Goal: Use online tool/utility: Utilize a website feature to perform a specific function

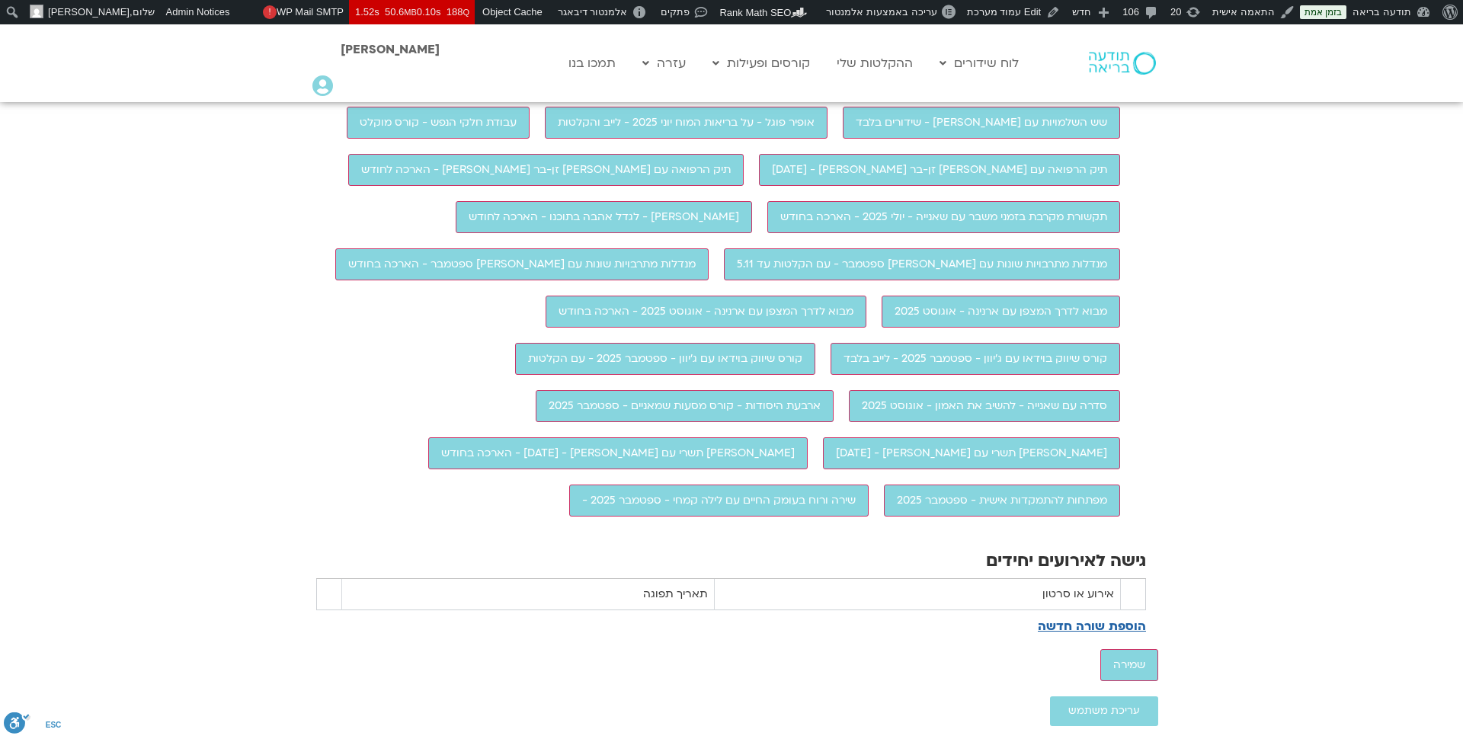
scroll to position [1370, 0]
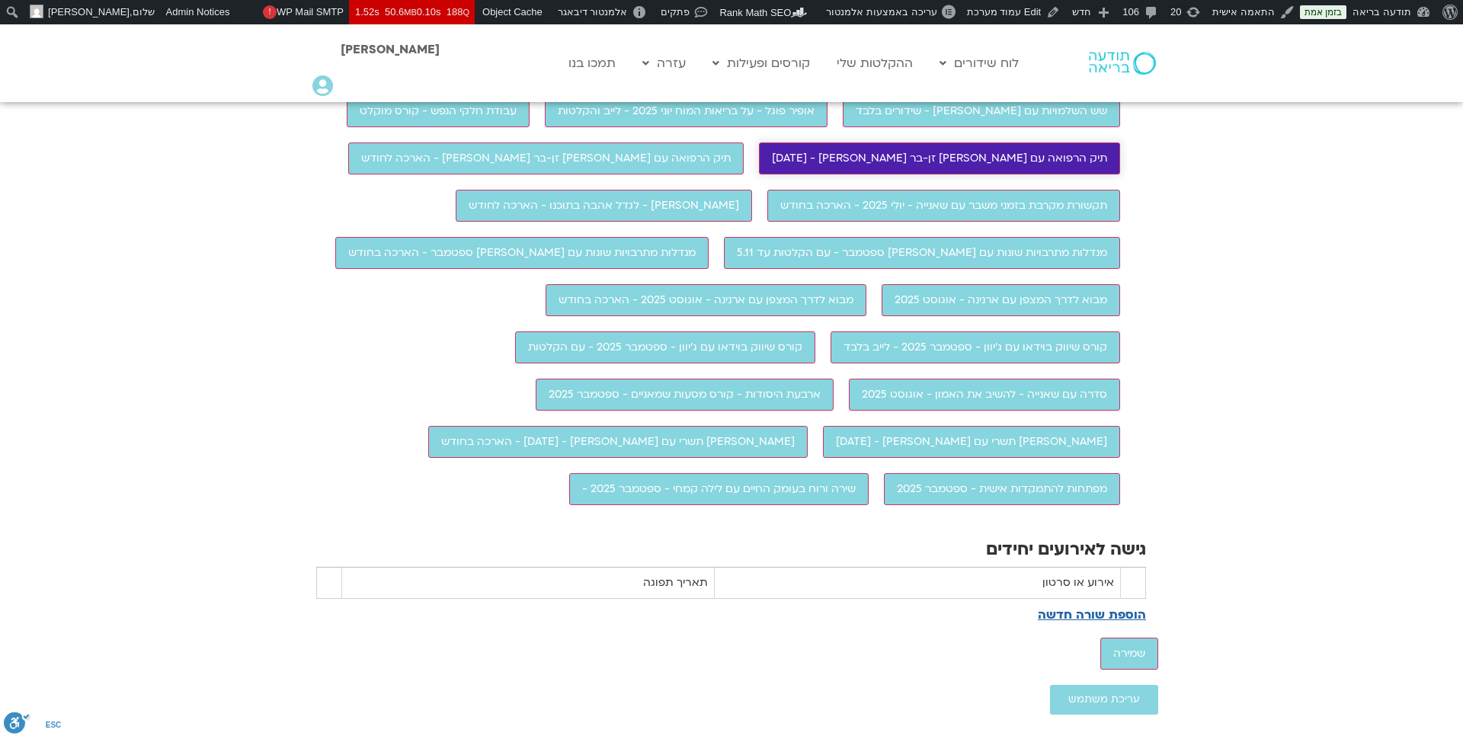
click at [759, 175] on input "תיק הרפואה עם [PERSON_NAME] זן-בר [PERSON_NAME] - [DATE]" at bounding box center [939, 159] width 361 height 32
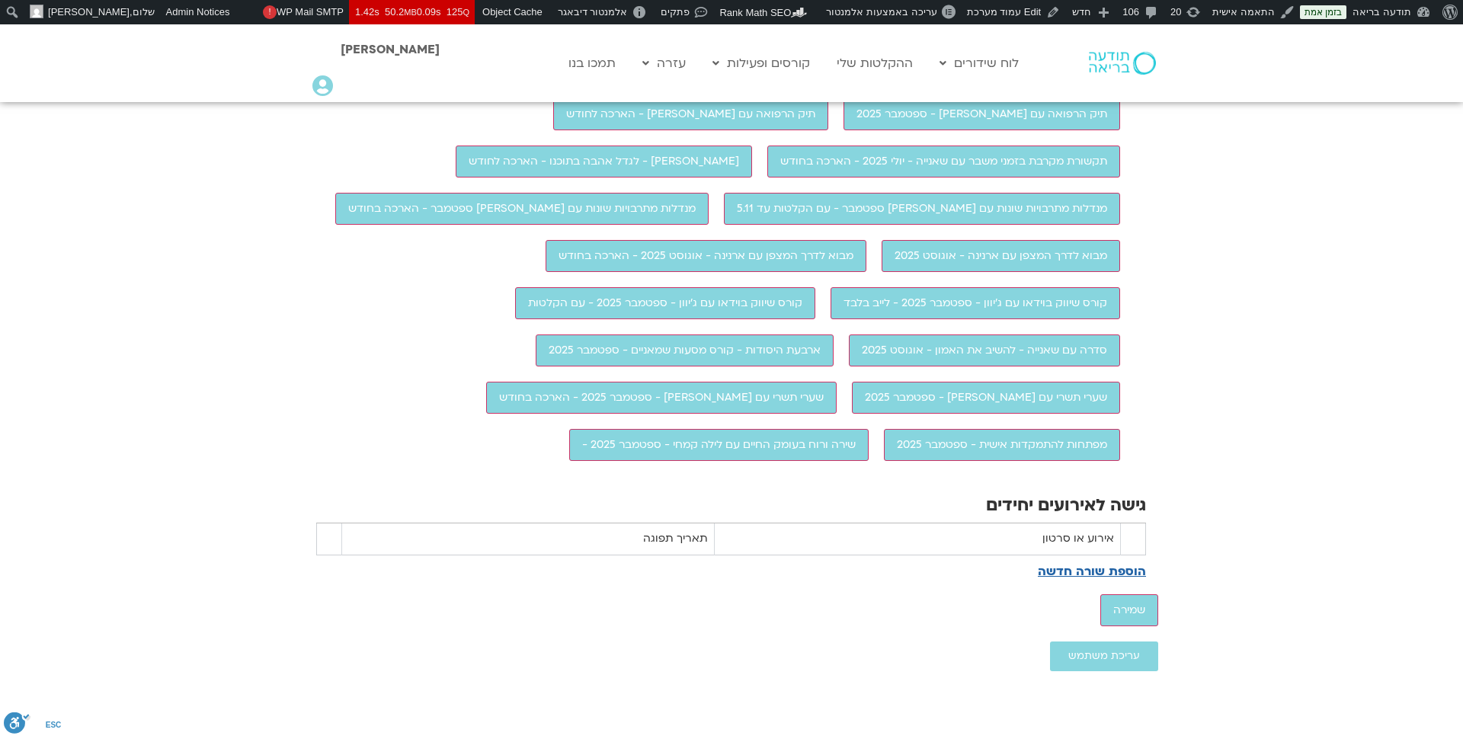
scroll to position [1456, 0]
click at [884, 462] on input "מפתחות להתמקדות אישית - ספטמבר 2025" at bounding box center [1002, 446] width 236 height 32
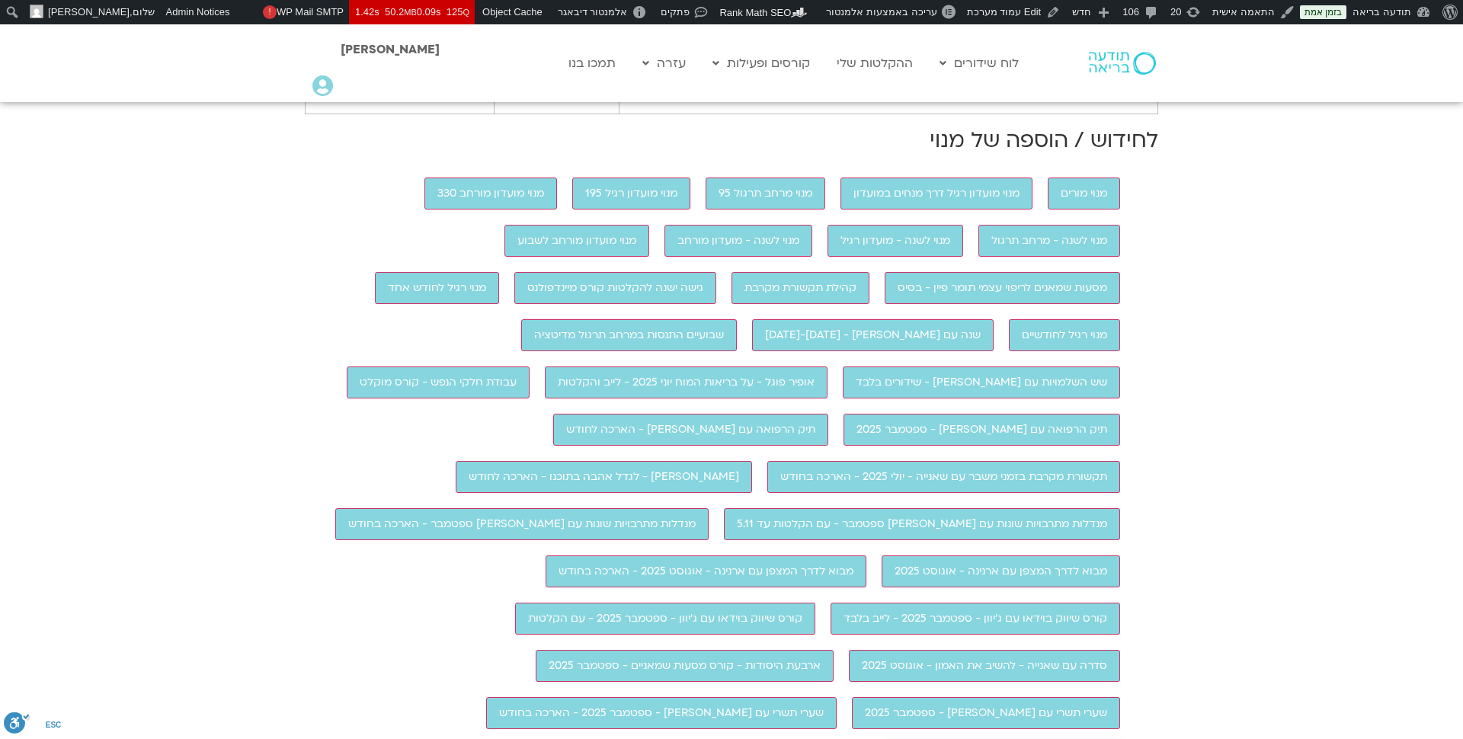
scroll to position [971, 0]
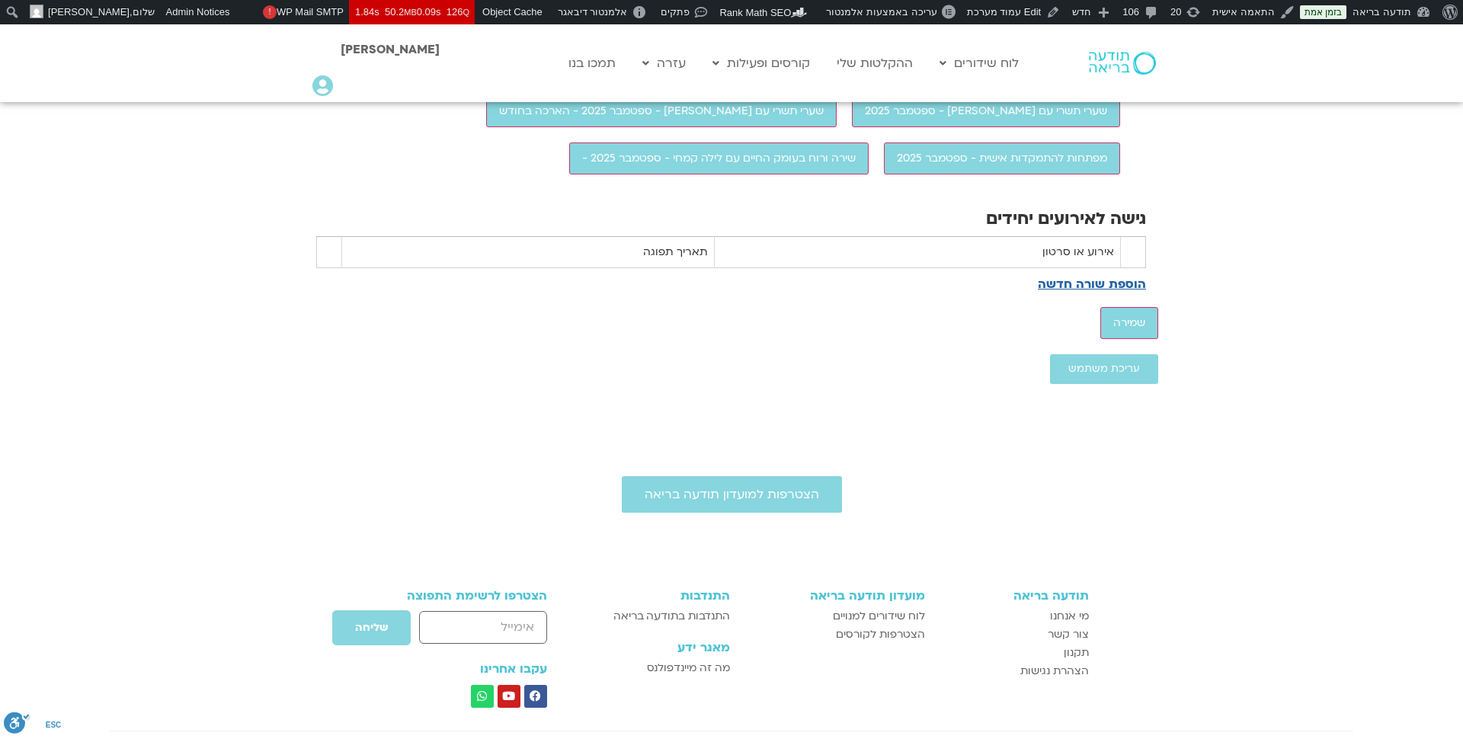
scroll to position [1759, 0]
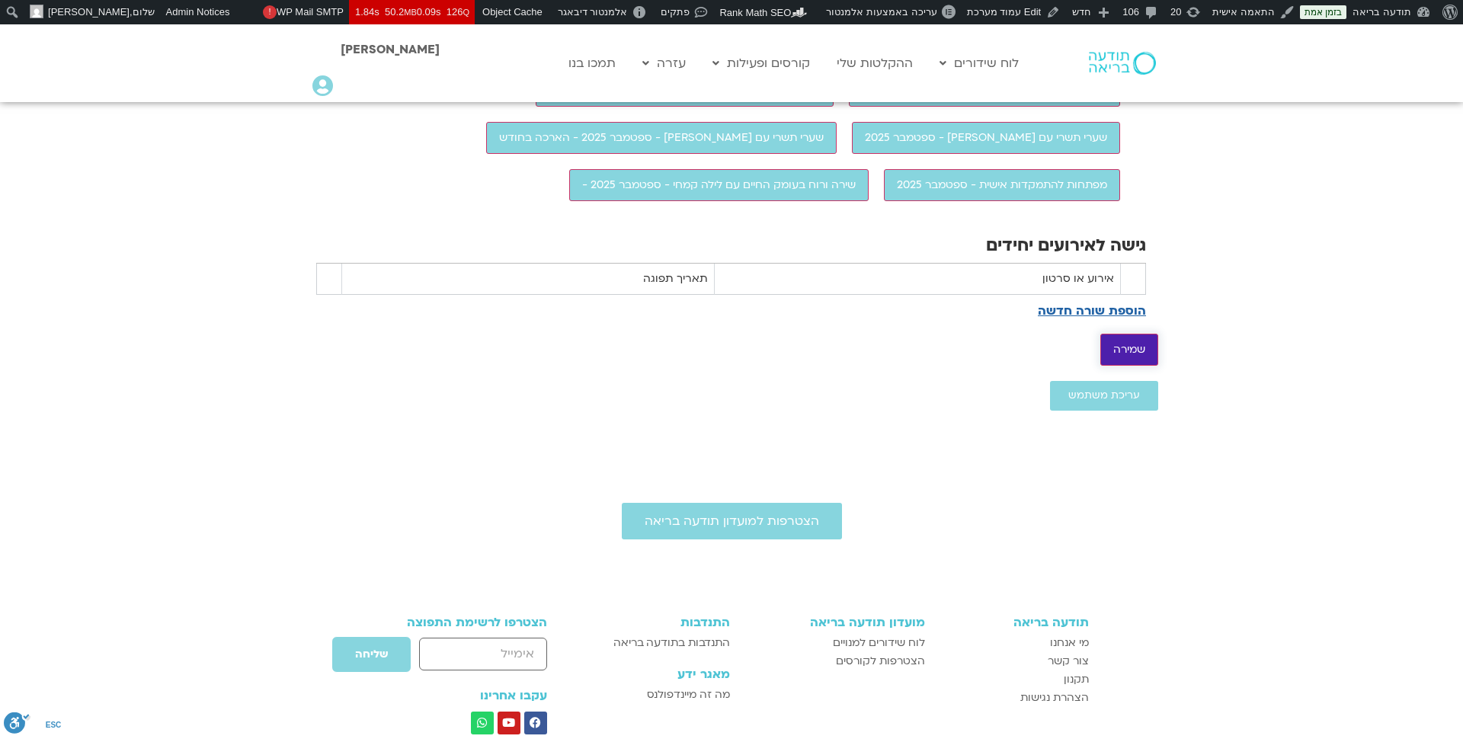
click at [1150, 366] on input "שמירה" at bounding box center [1129, 350] width 58 height 32
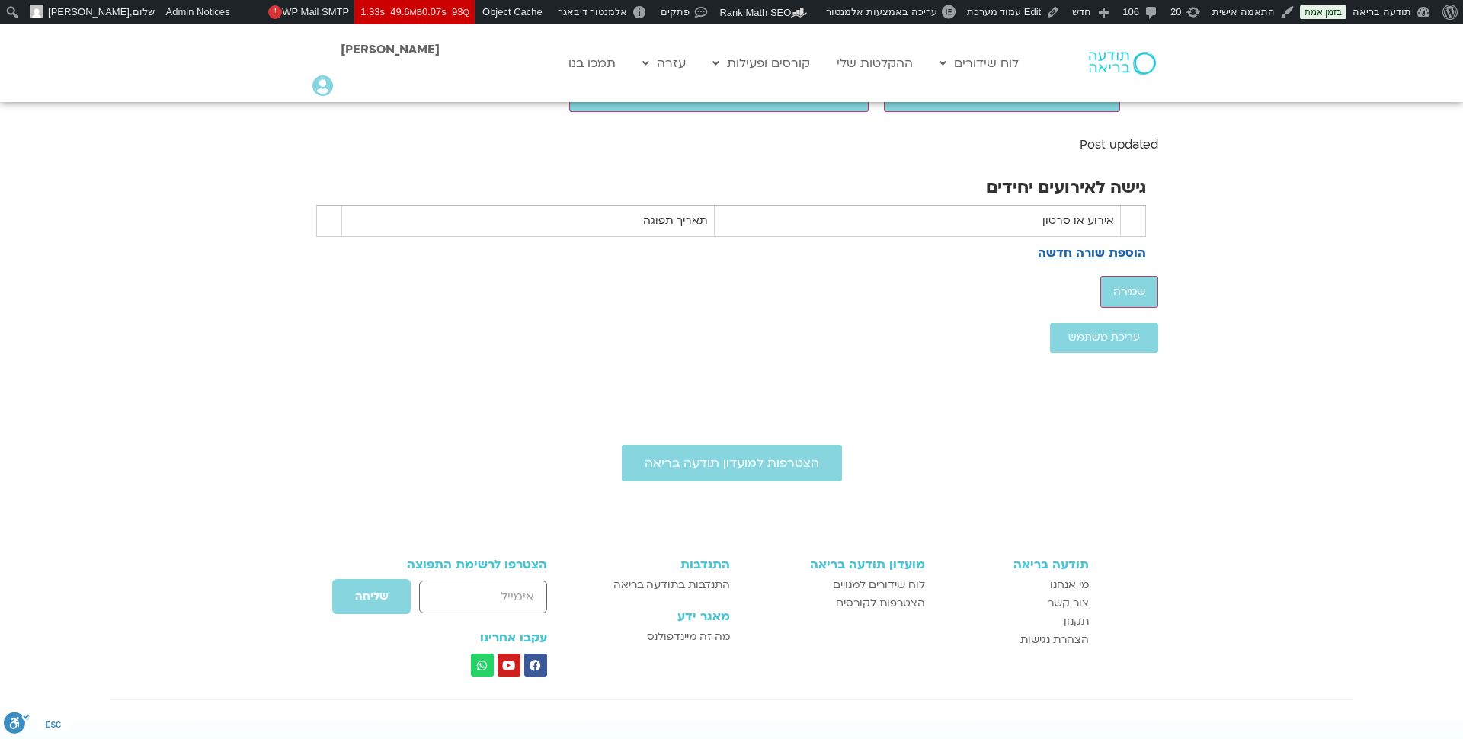
scroll to position [1847, 0]
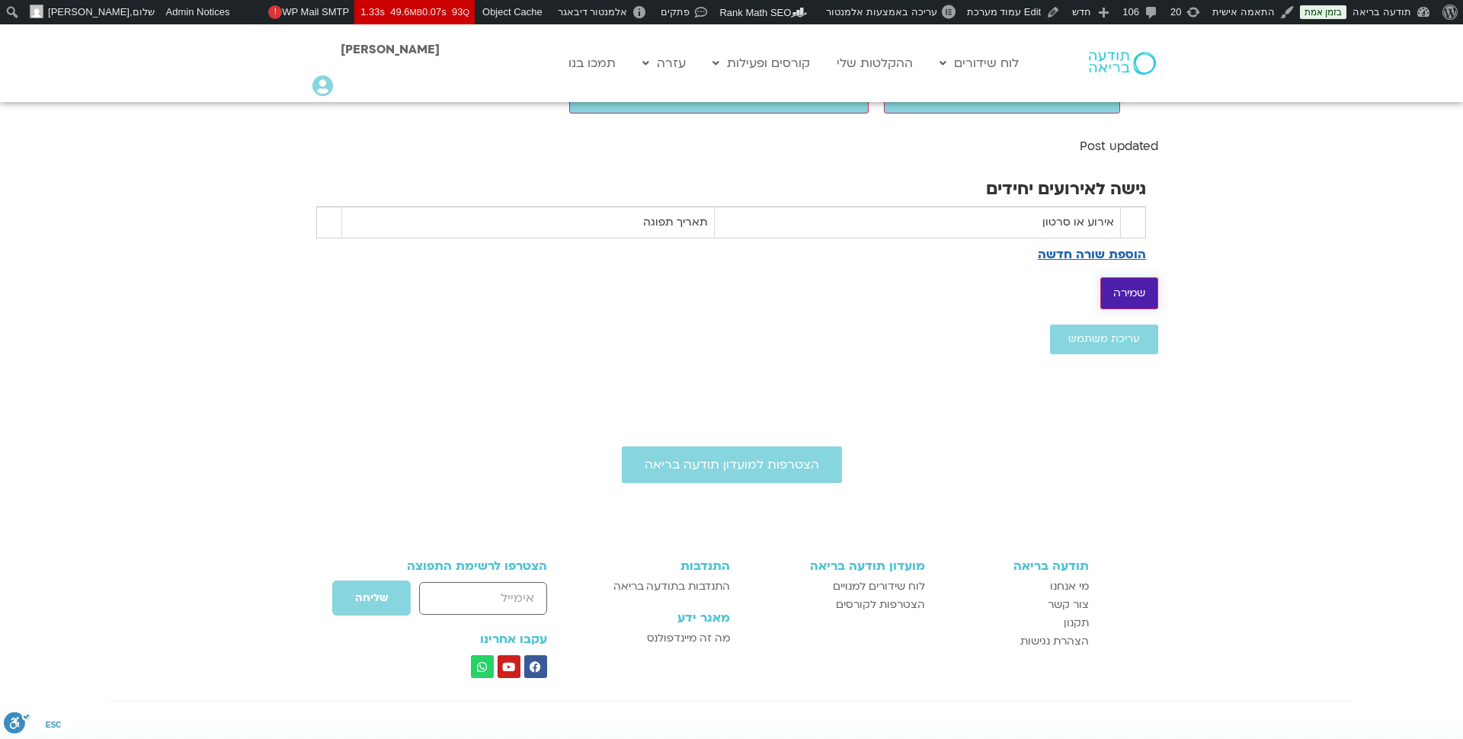
click at [1145, 309] on input "שמירה" at bounding box center [1129, 293] width 58 height 32
